Goal: Transaction & Acquisition: Purchase product/service

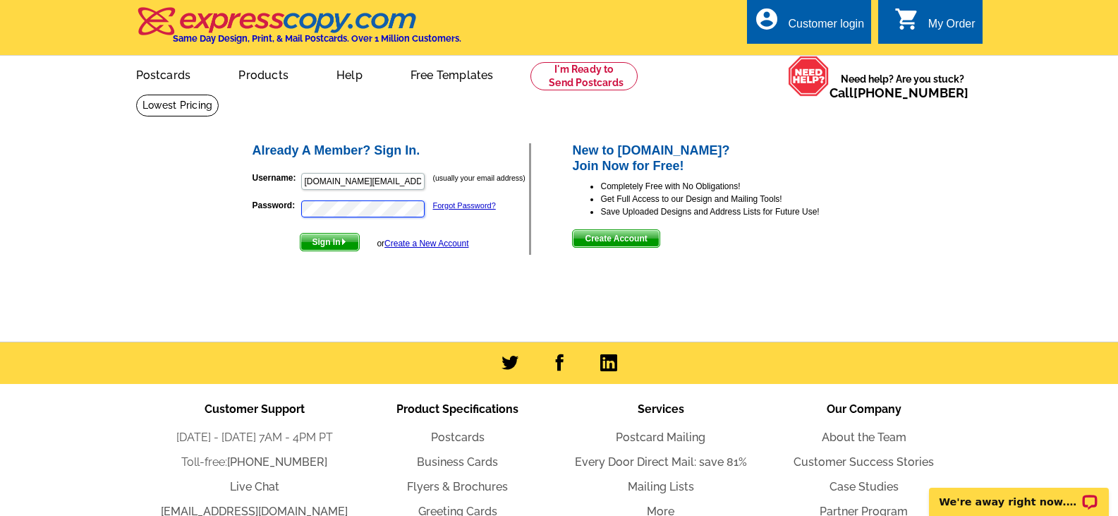
click at [300, 233] on button "Sign In" at bounding box center [330, 242] width 60 height 18
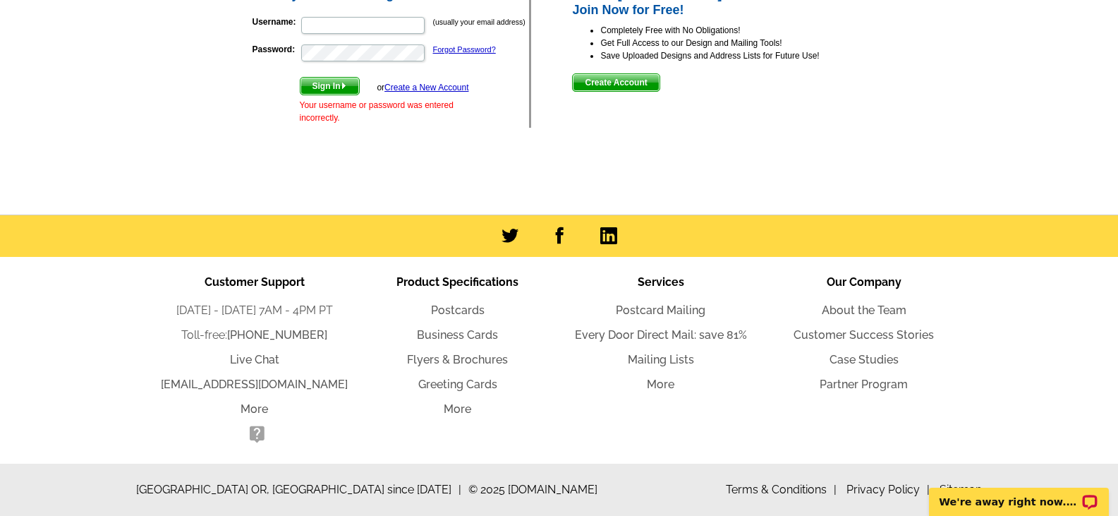
scroll to position [157, 0]
click at [488, 355] on link "Flyers & Brochures" at bounding box center [457, 359] width 101 height 13
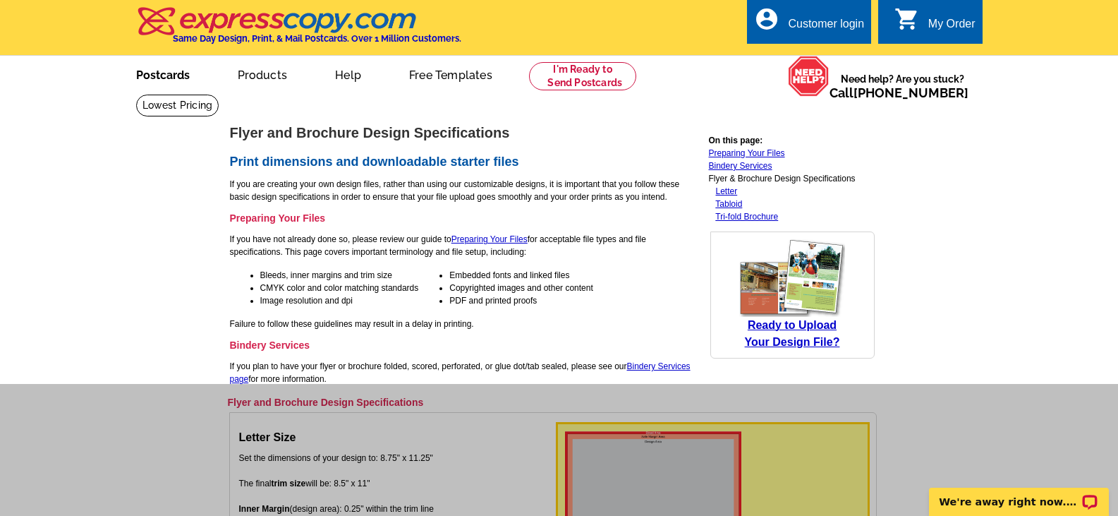
click at [179, 75] on link "Postcards" at bounding box center [163, 73] width 99 height 33
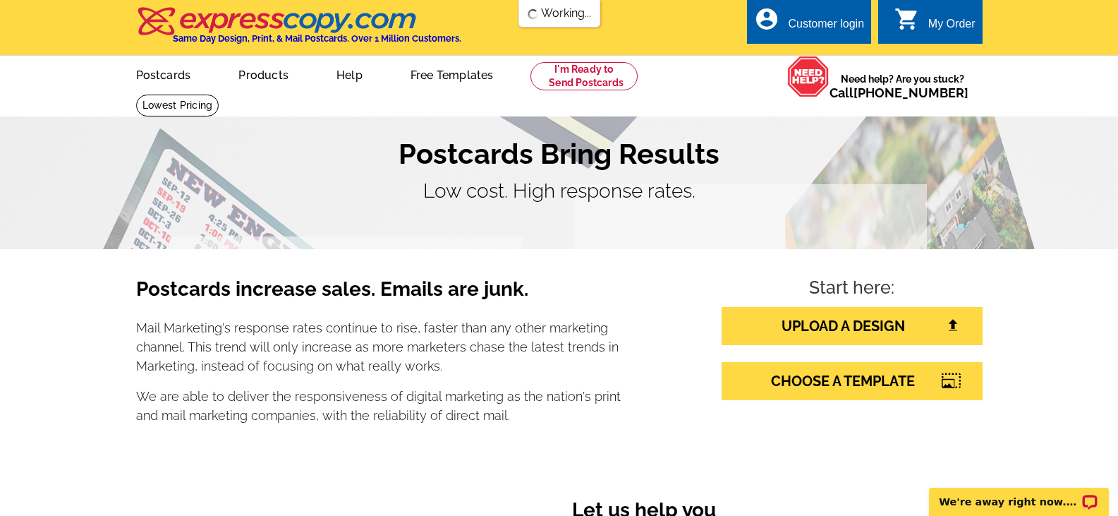
drag, startPoint x: 1121, startPoint y: 75, endPoint x: 1113, endPoint y: -16, distance: 91.4
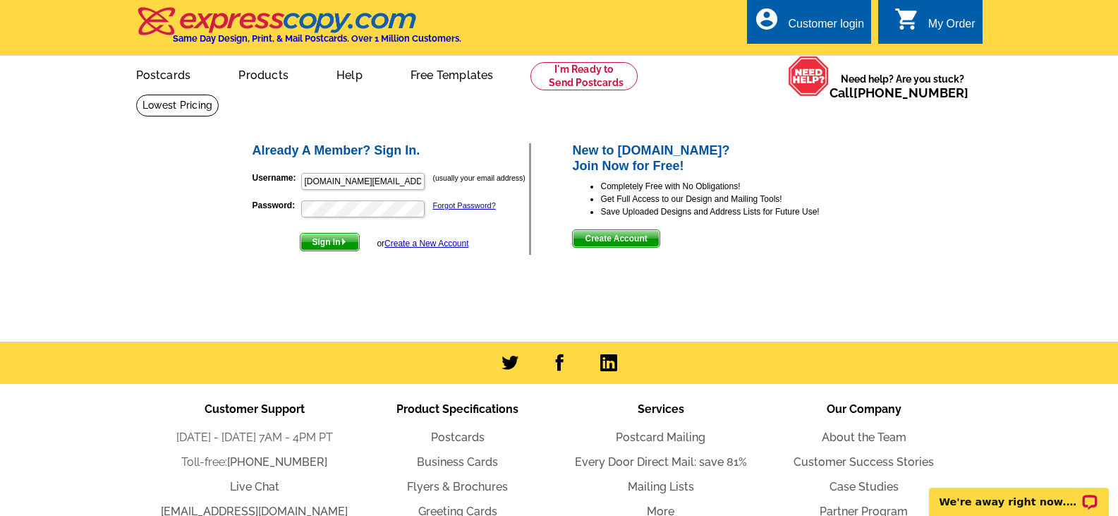
click at [623, 239] on span "Create Account" at bounding box center [616, 238] width 86 height 17
click at [330, 241] on span "Sign In" at bounding box center [329, 241] width 59 height 17
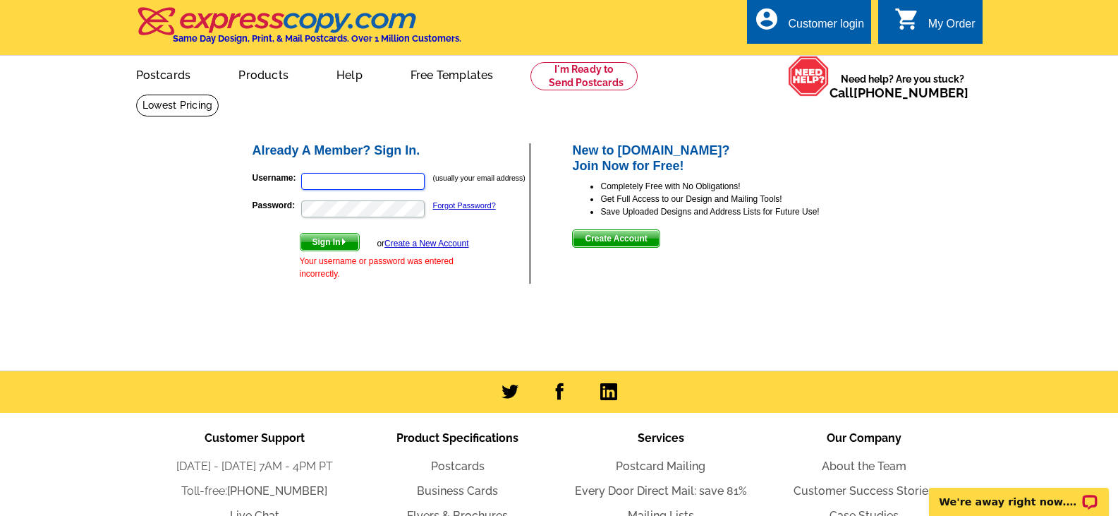
click at [331, 180] on input "Username:" at bounding box center [362, 181] width 123 height 17
click at [262, 233] on form "Username: (usually your email address) Password: Forgot Password? Sign In or Cr…" at bounding box center [390, 222] width 277 height 115
click at [459, 207] on link "Forgot Password?" at bounding box center [464, 205] width 63 height 8
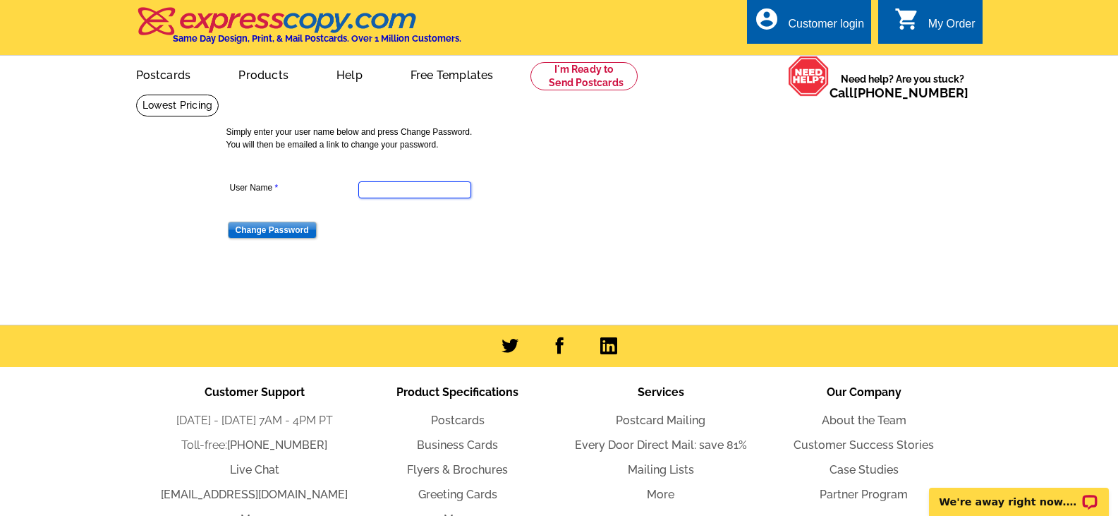
click at [403, 187] on input "User Name" at bounding box center [414, 189] width 113 height 17
type input "cindyseddon.realtor@gmail.com"
click at [291, 232] on input "Change Password" at bounding box center [272, 229] width 89 height 17
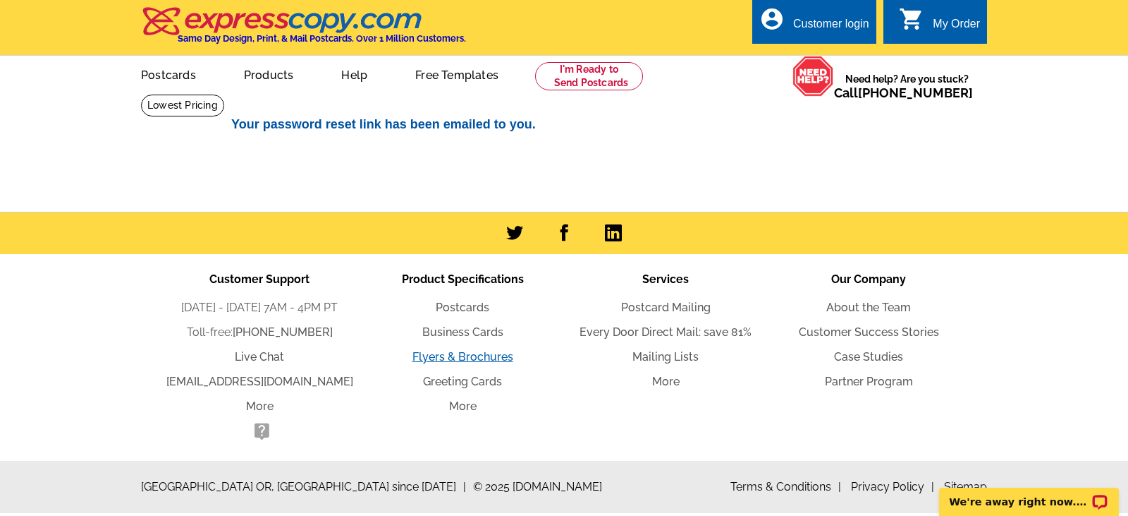
click at [442, 358] on link "Flyers & Brochures" at bounding box center [463, 356] width 101 height 13
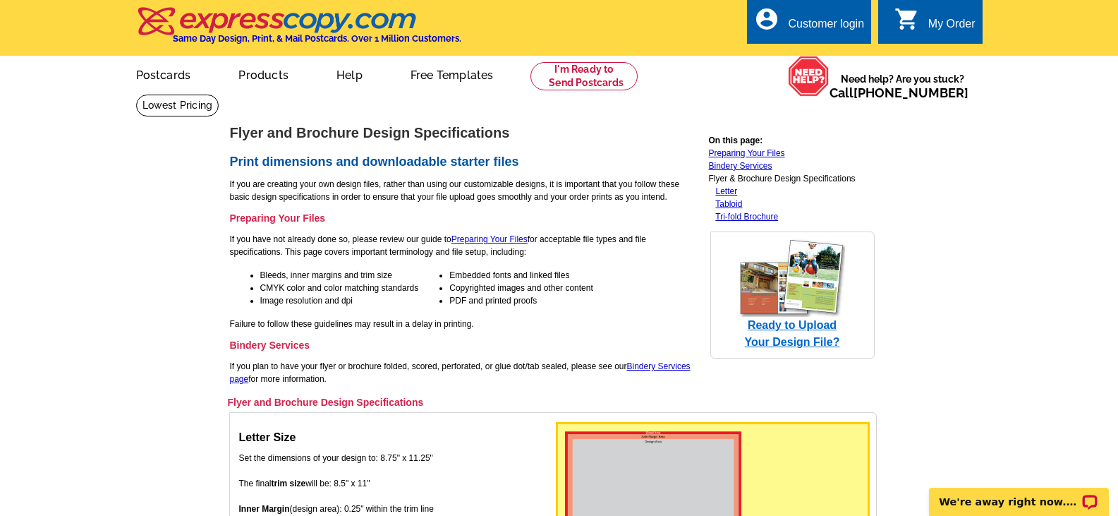
click at [802, 343] on span "Ready to Upload Your Design File?" at bounding box center [792, 333] width 95 height 29
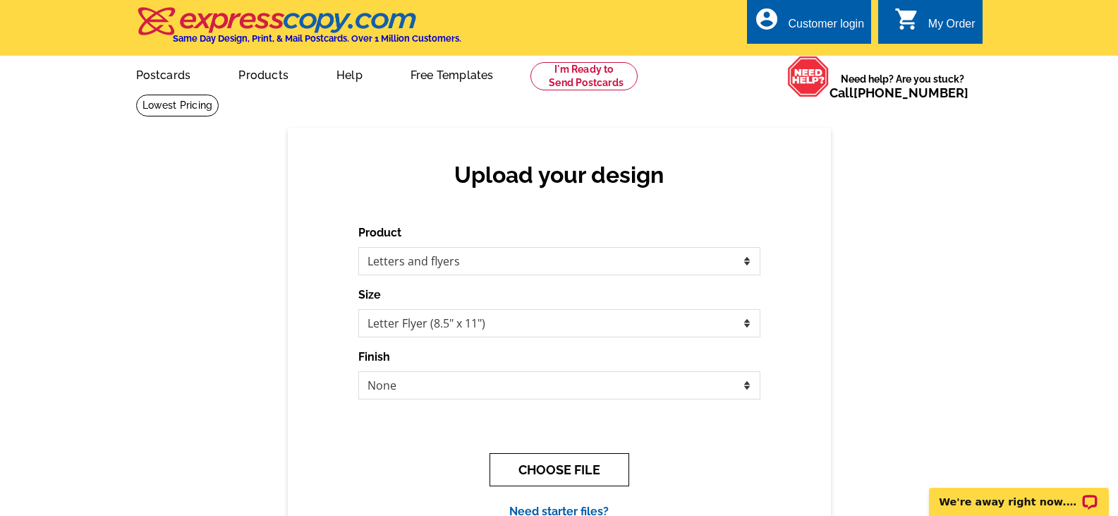
click at [592, 467] on button "CHOOSE FILE" at bounding box center [559, 469] width 140 height 33
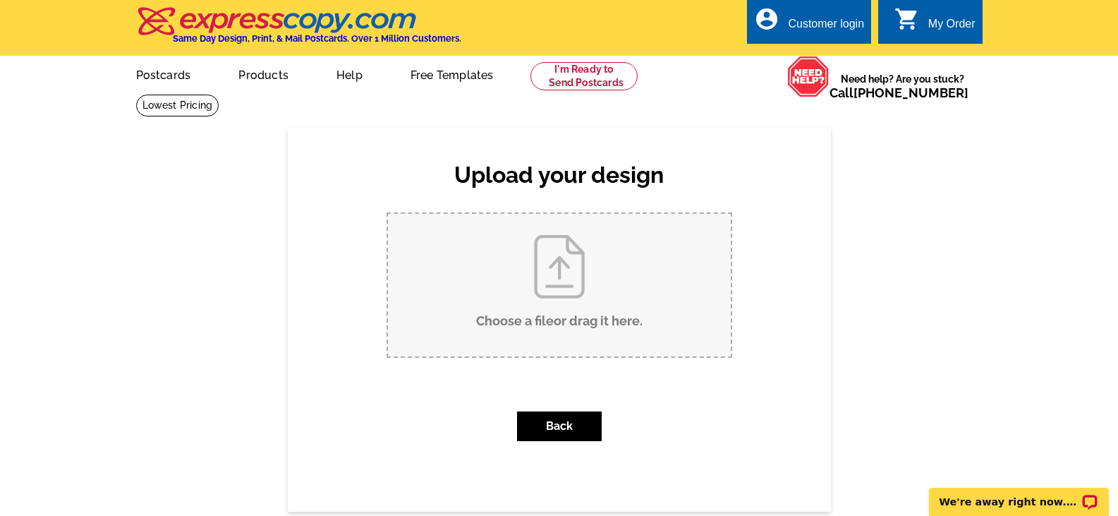
click at [563, 283] on input "Choose a file or drag it here ." at bounding box center [559, 285] width 343 height 142
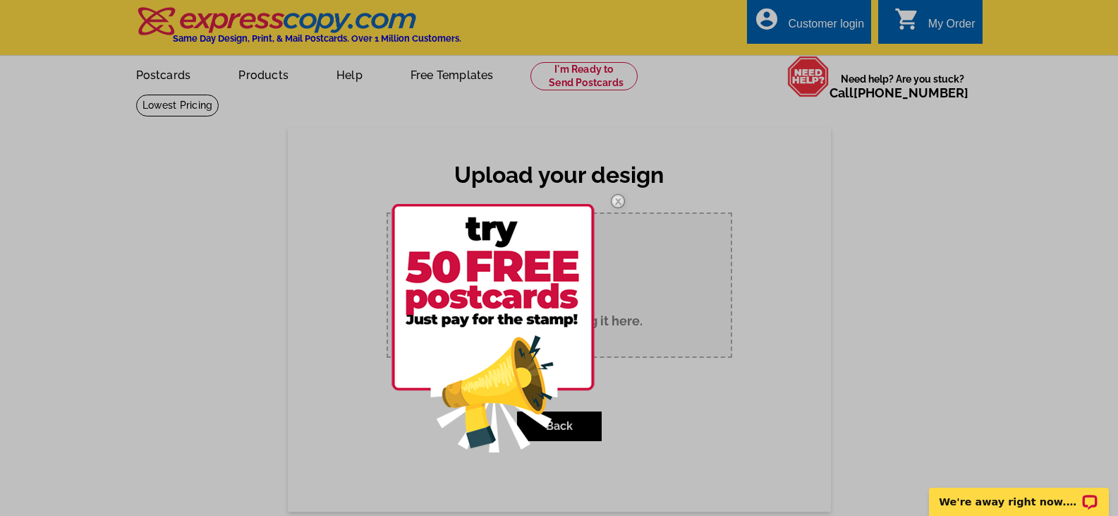
type input "C:\fakepath\Pine Flyer.pdf"
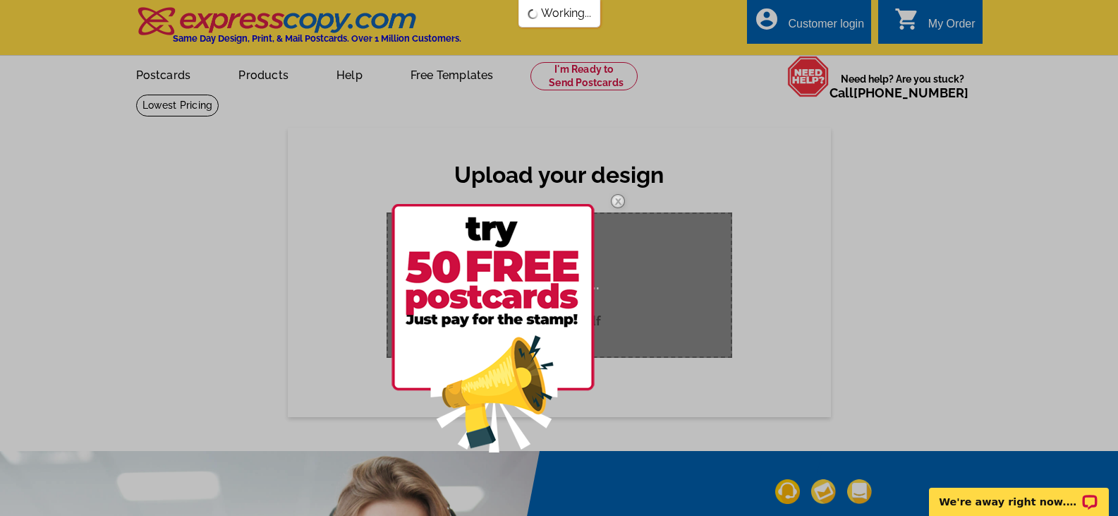
click at [617, 198] on img at bounding box center [617, 201] width 41 height 41
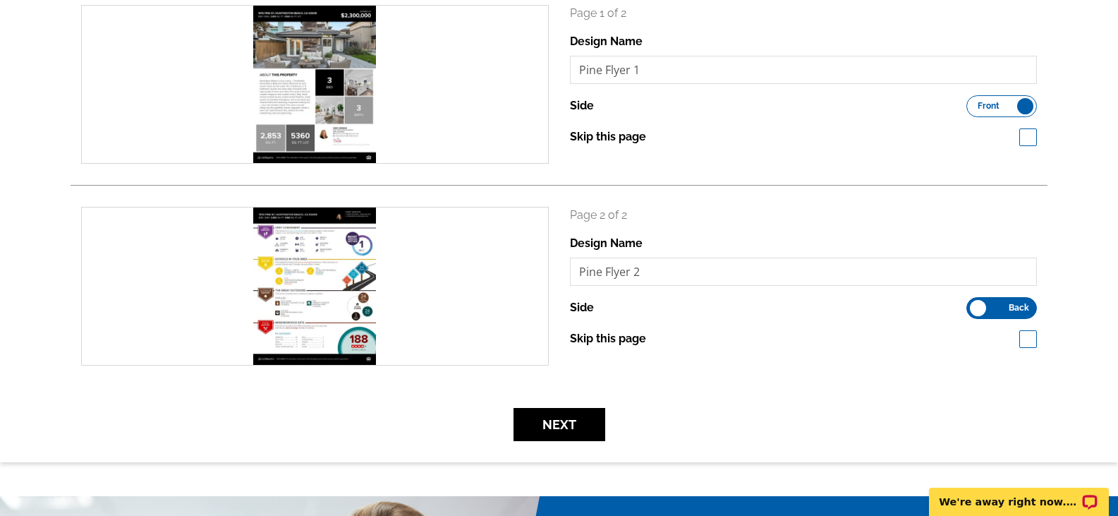
scroll to position [230, 0]
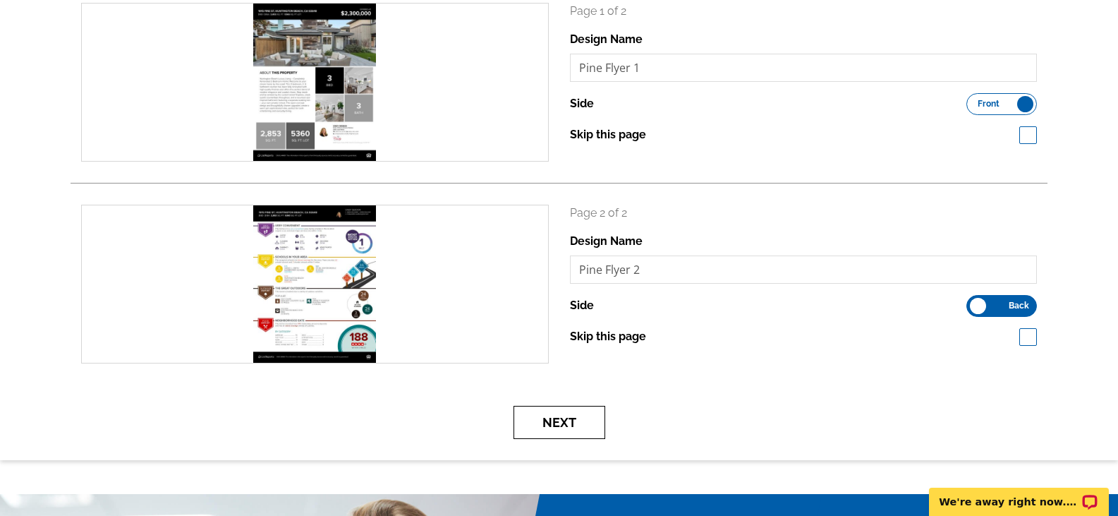
click at [540, 426] on button "Next" at bounding box center [559, 421] width 92 height 33
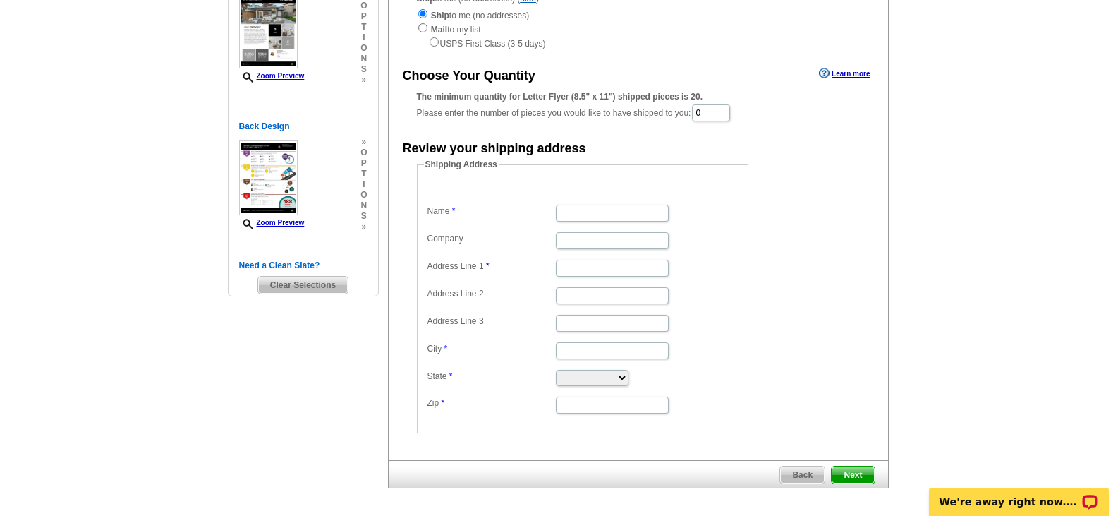
scroll to position [193, 0]
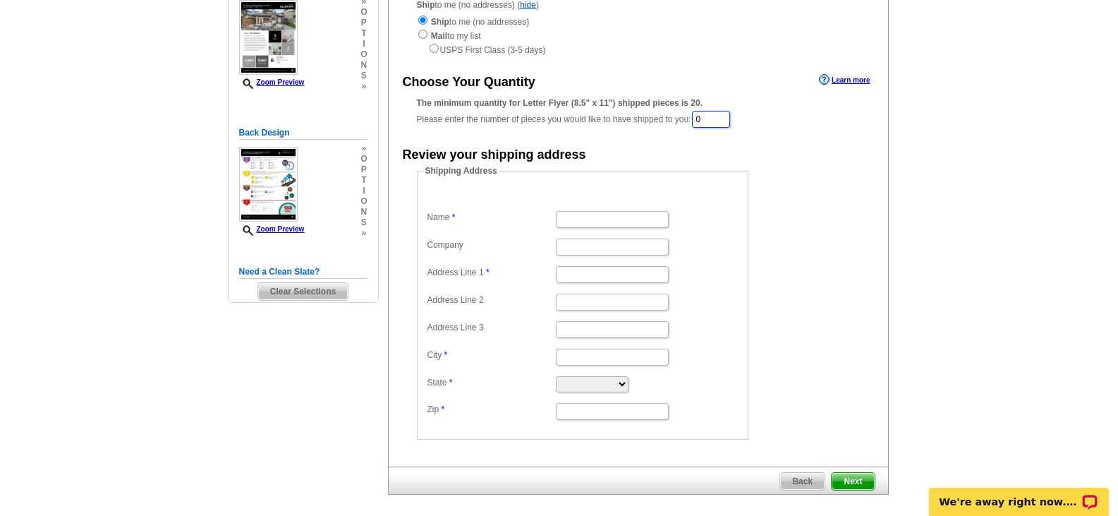
click at [714, 123] on input "0" at bounding box center [711, 119] width 38 height 17
type input "25"
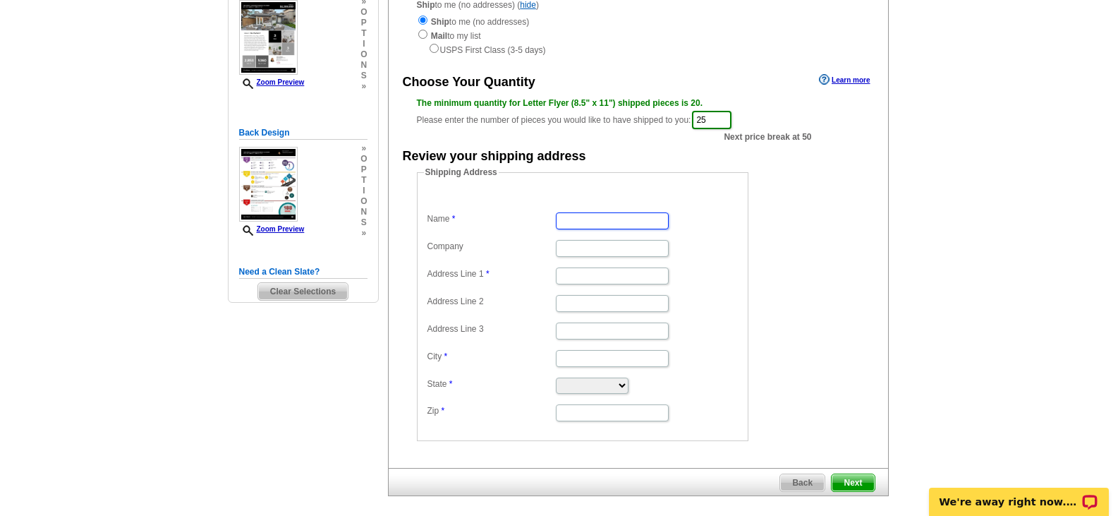
click at [578, 224] on input "Name" at bounding box center [612, 220] width 113 height 17
type input "[PERSON_NAME]"
type input "[STREET_ADDRESS]"
type input "Fontana"
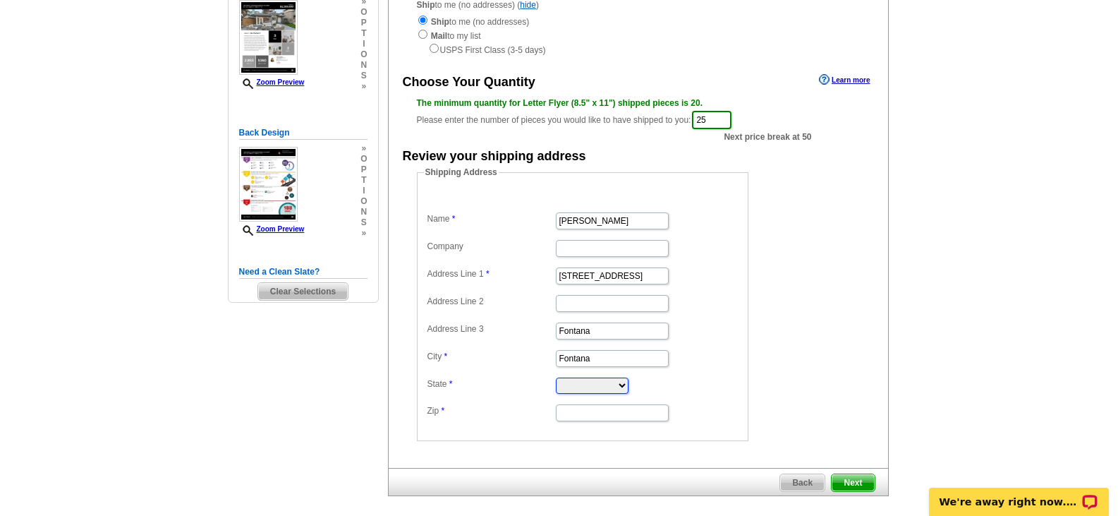
select select "CA"
type input "92336"
click at [848, 480] on span "Next" at bounding box center [852, 482] width 42 height 17
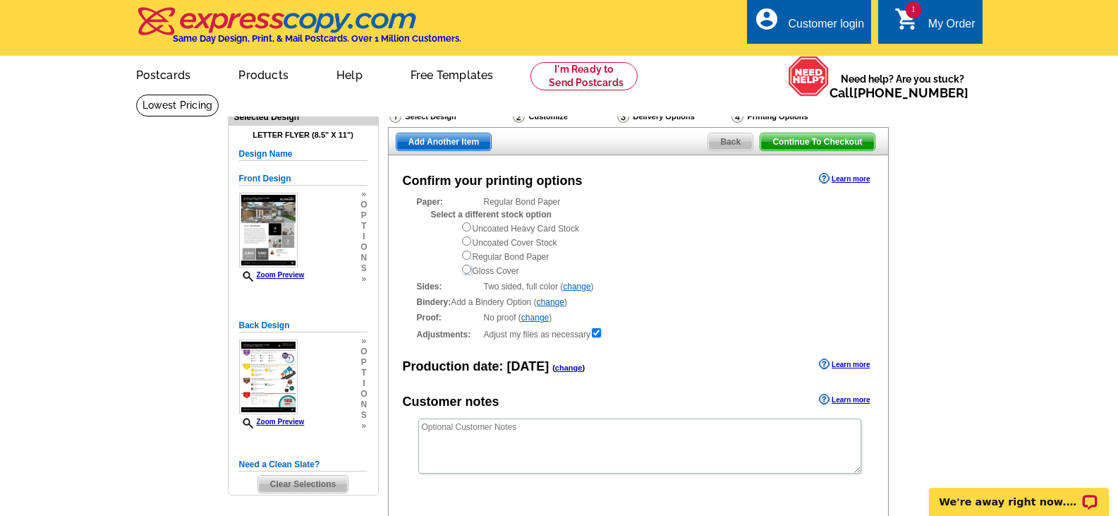
click at [467, 269] on input "radio" at bounding box center [466, 268] width 9 height 9
radio input "true"
